Goal: Find specific page/section: Find specific page/section

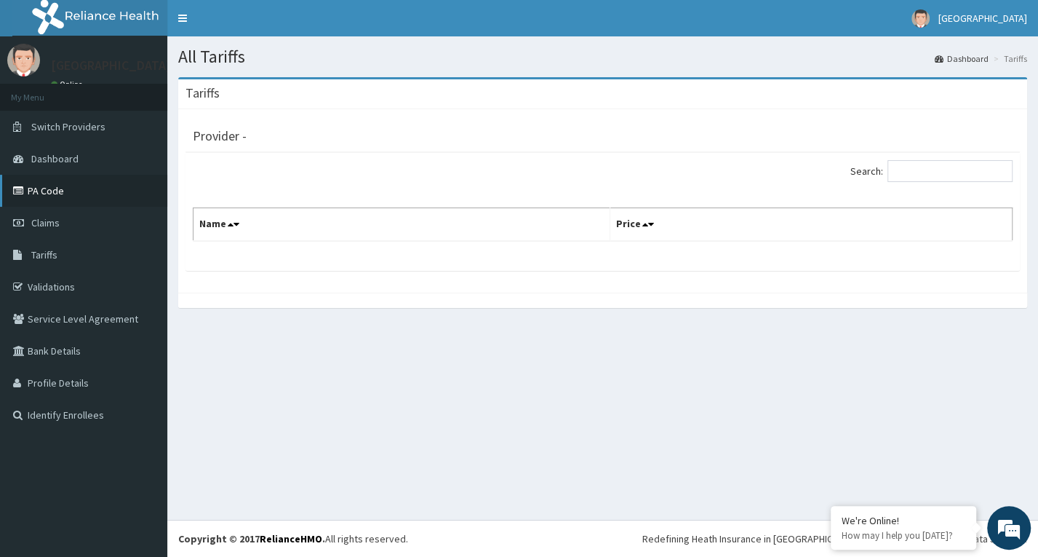
click at [33, 202] on link "PA Code" at bounding box center [83, 191] width 167 height 32
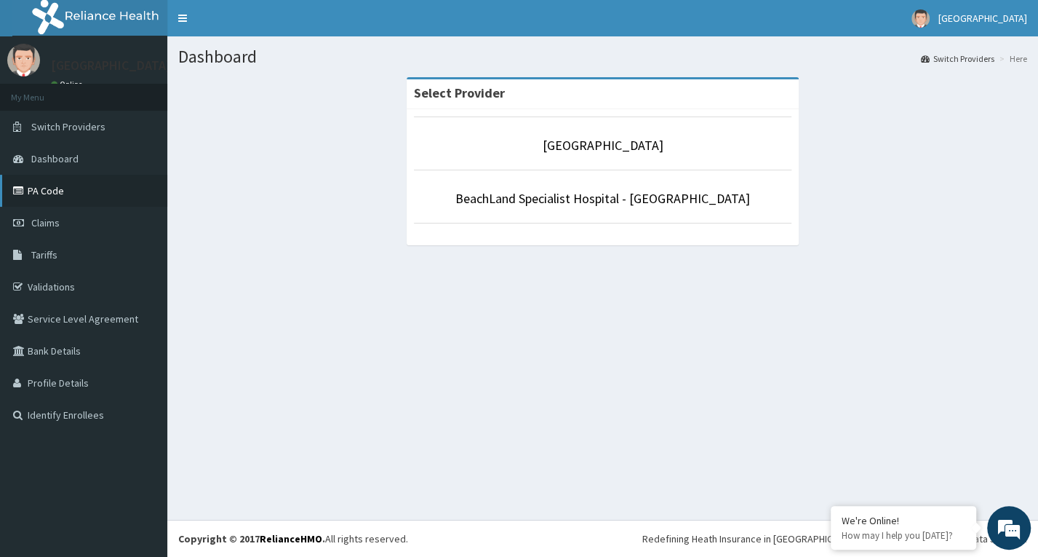
click at [73, 190] on link "PA Code" at bounding box center [83, 191] width 167 height 32
